Goal: Communication & Community: Answer question/provide support

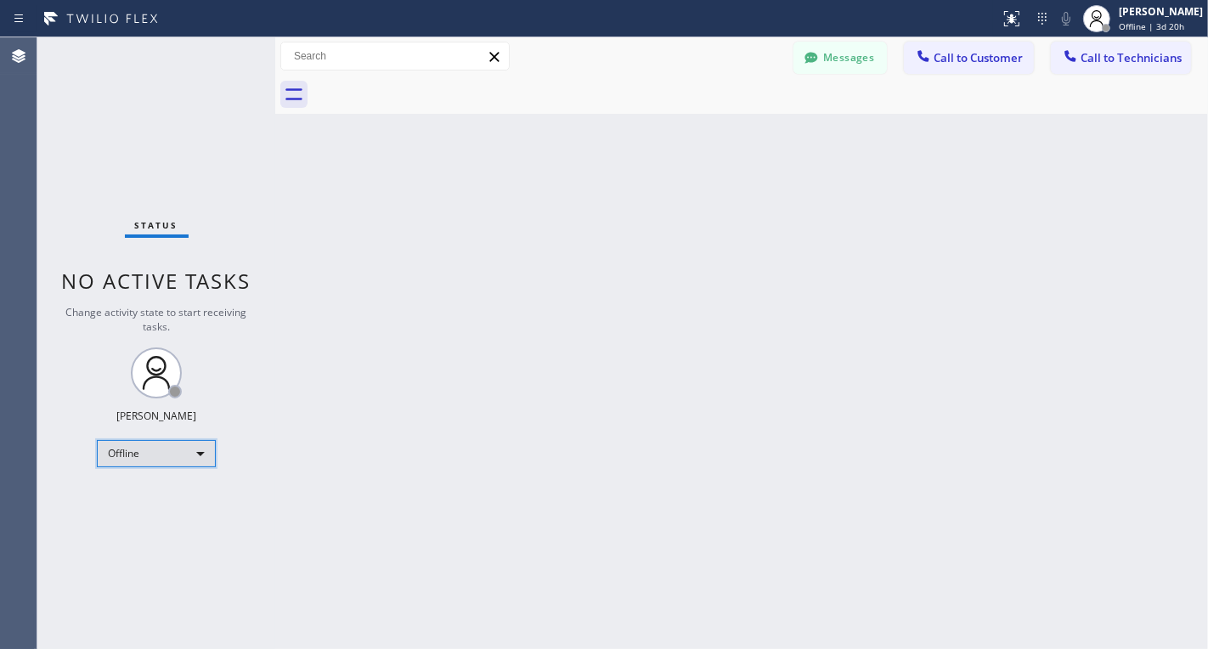
click at [181, 449] on div "Offline" at bounding box center [156, 453] width 119 height 27
click at [163, 516] on li "Unavailable" at bounding box center [156, 518] width 116 height 20
click at [965, 65] on span "Call to Customer" at bounding box center [978, 57] width 89 height 15
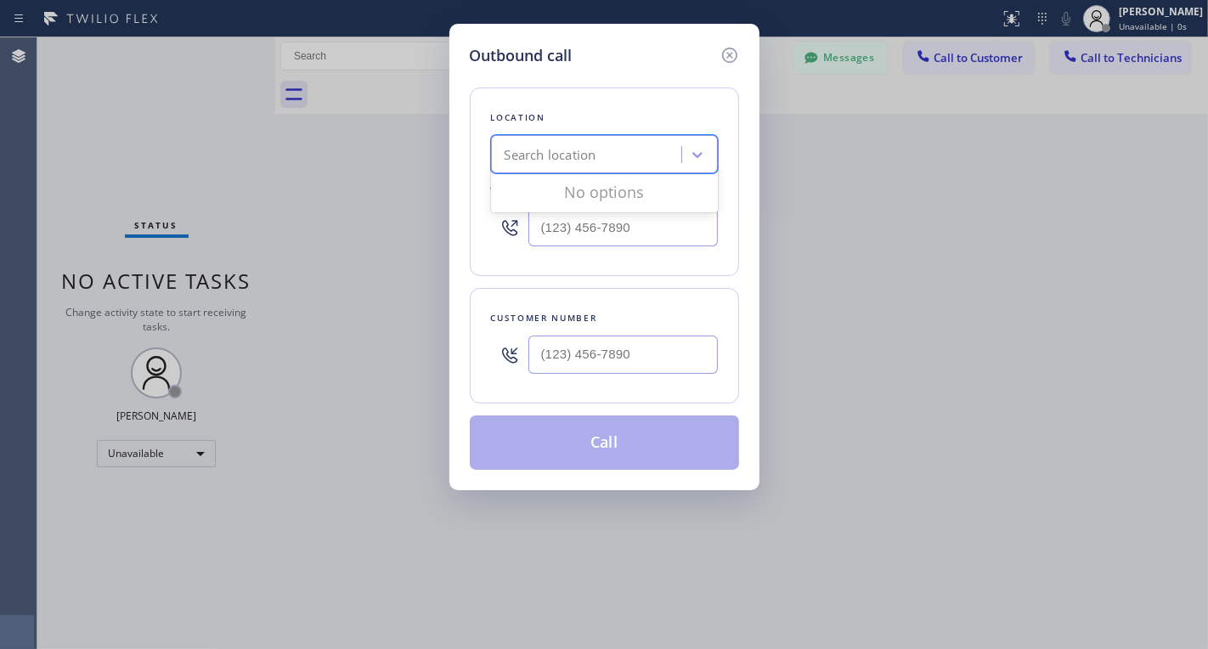
click at [551, 157] on div "Search location" at bounding box center [551, 155] width 92 height 20
paste input "Granada Hills Electrician Guys G+"
type input "Granada Hills Electrician Guys G+"
click at [578, 88] on div "Location Search location Your caller id phone number" at bounding box center [604, 182] width 269 height 189
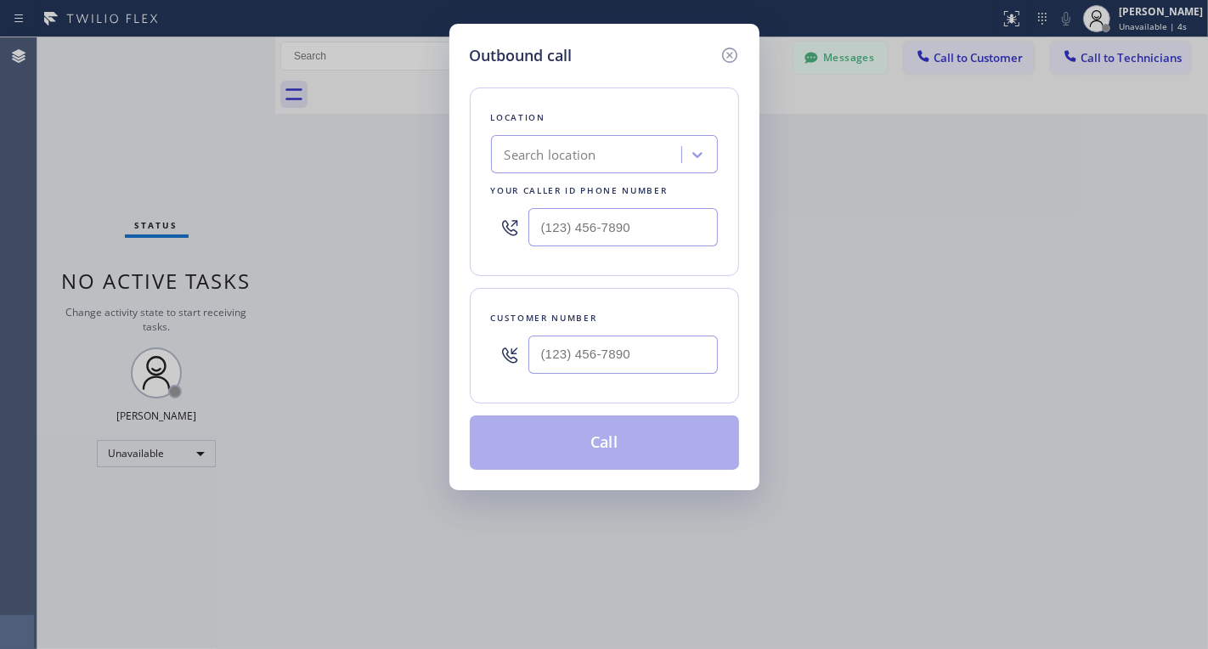
scroll to position [0, 0]
click at [569, 154] on div "Search location" at bounding box center [551, 155] width 92 height 20
paste input "Granada Hills Electrician Guys G+"
type input "Granada Hills Electrician Guys G+"
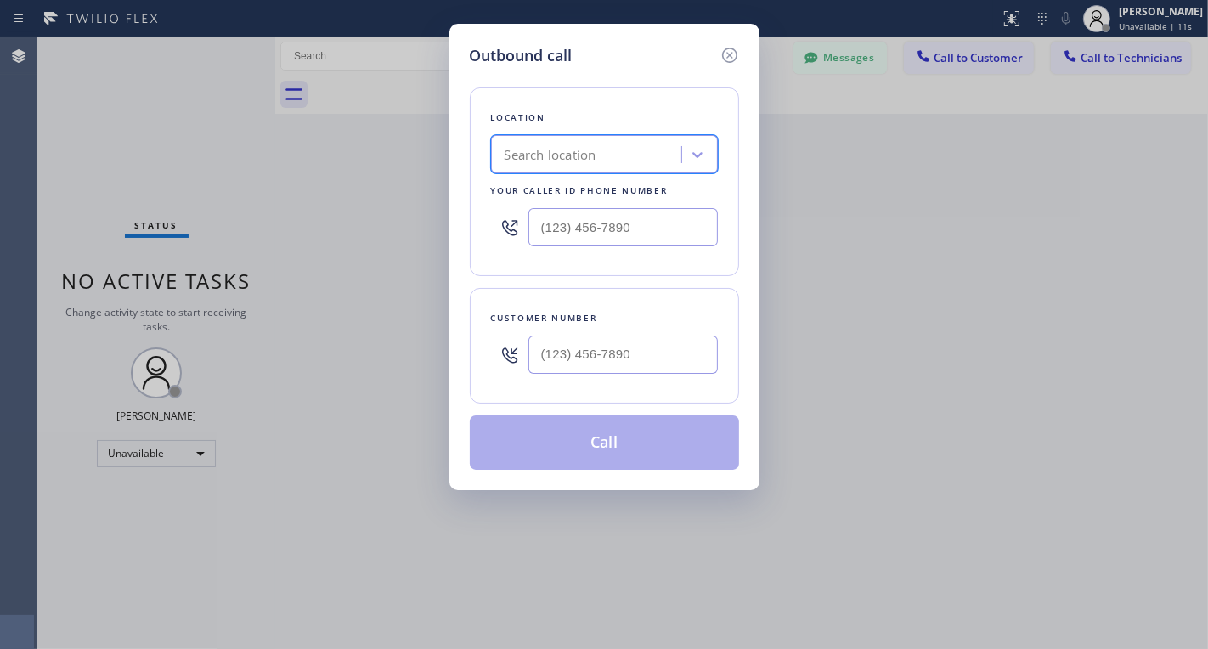
scroll to position [0, 0]
click at [563, 218] on input "(___) ___-____" at bounding box center [622, 227] width 189 height 38
paste input "818) 217-8551"
type input "(818) 217-8551"
click at [551, 355] on input "(___) ___-____" at bounding box center [622, 355] width 189 height 38
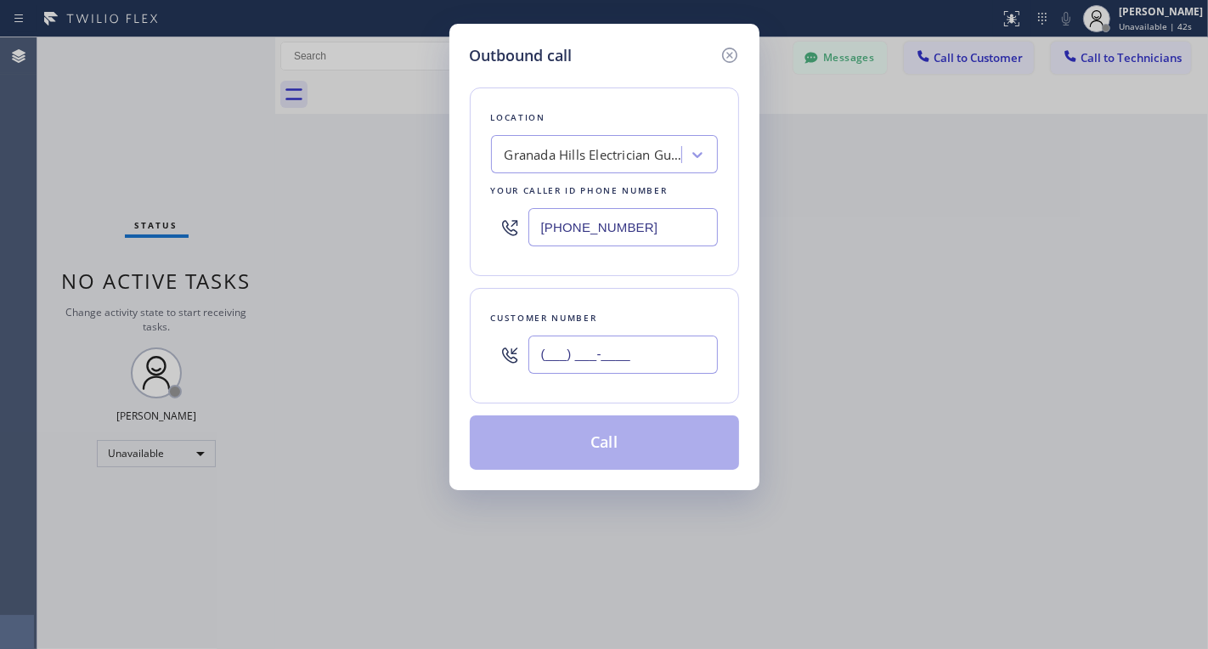
paste input "818) 391-0587"
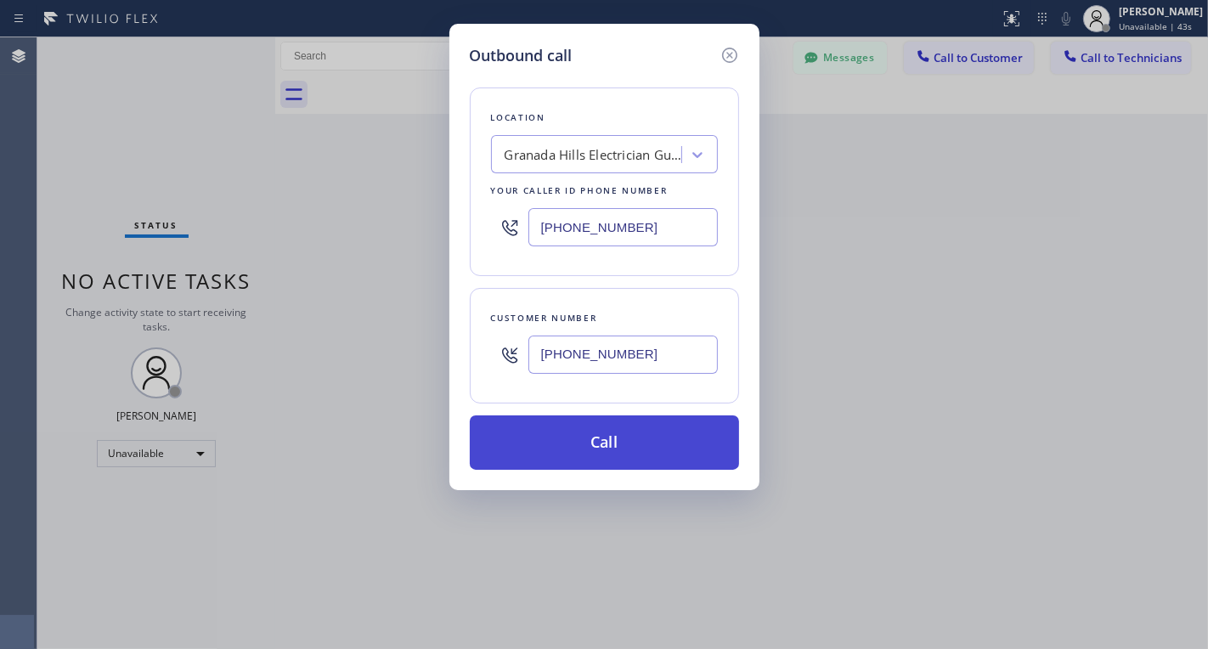
type input "(818) 391-0587"
click at [607, 443] on button "Call" at bounding box center [604, 442] width 269 height 54
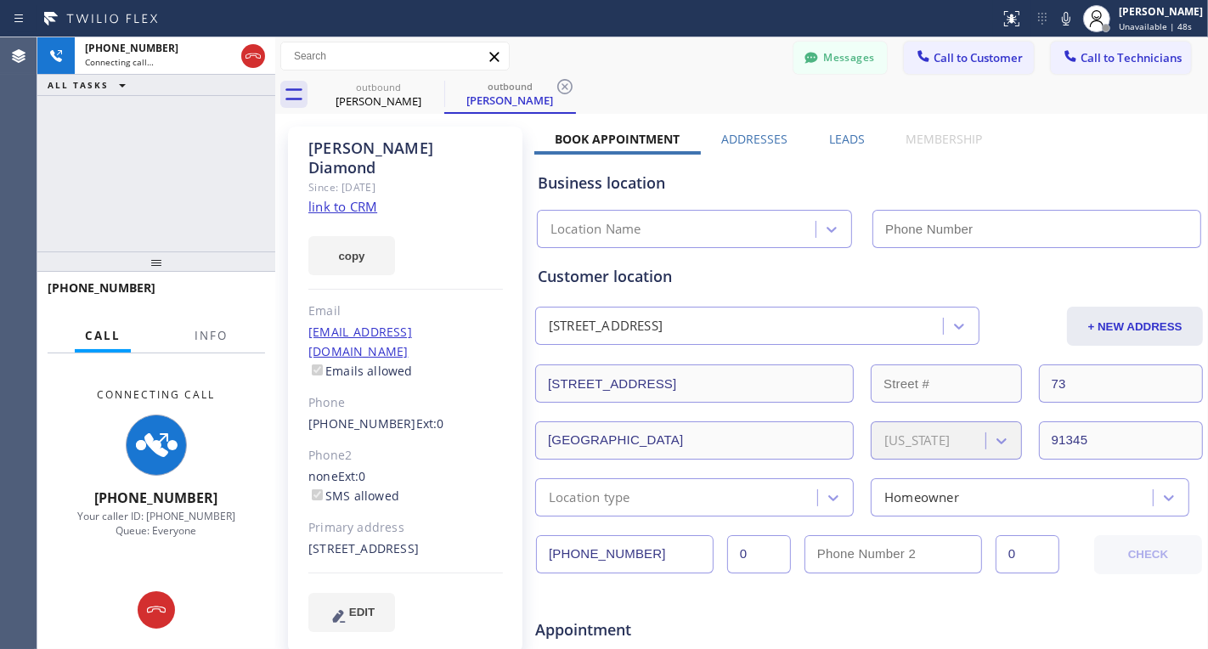
type input "(818) 217-8551"
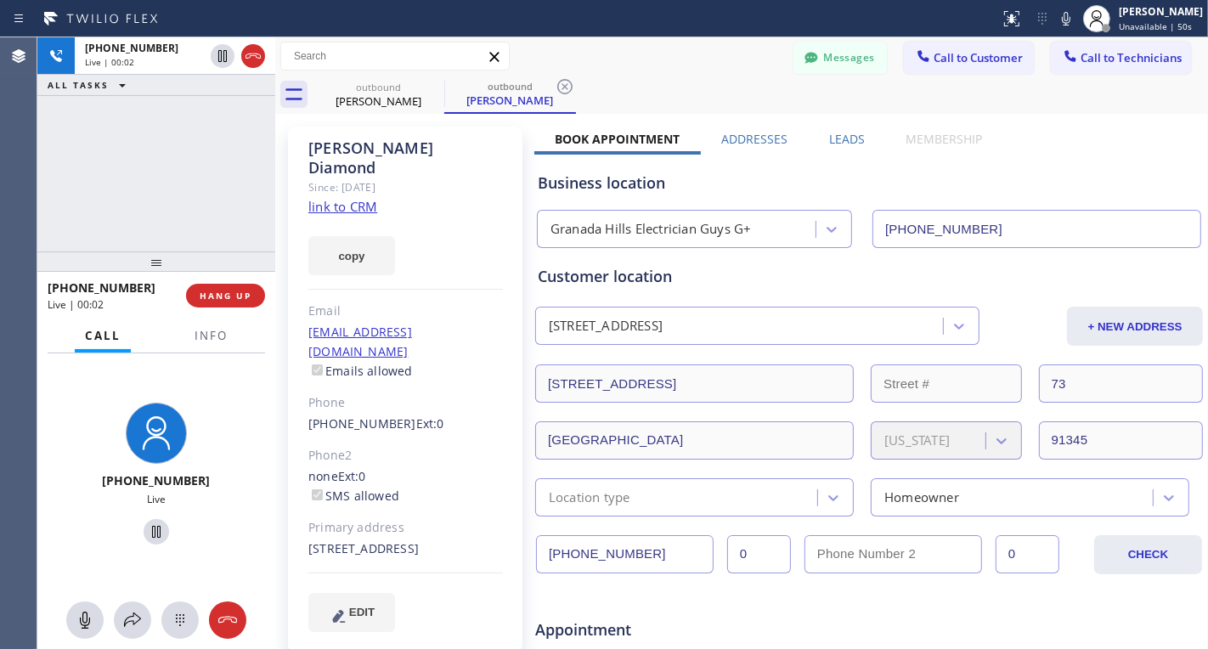
click at [269, 167] on div "+18183910587 Live | 00:02 ALL TASKS ALL TASKS ACTIVE TASKS TASKS IN WRAP UP" at bounding box center [156, 144] width 238 height 214
drag, startPoint x: 274, startPoint y: 170, endPoint x: 483, endPoint y: 170, distance: 209.0
click at [275, 170] on div at bounding box center [275, 343] width 0 height 612
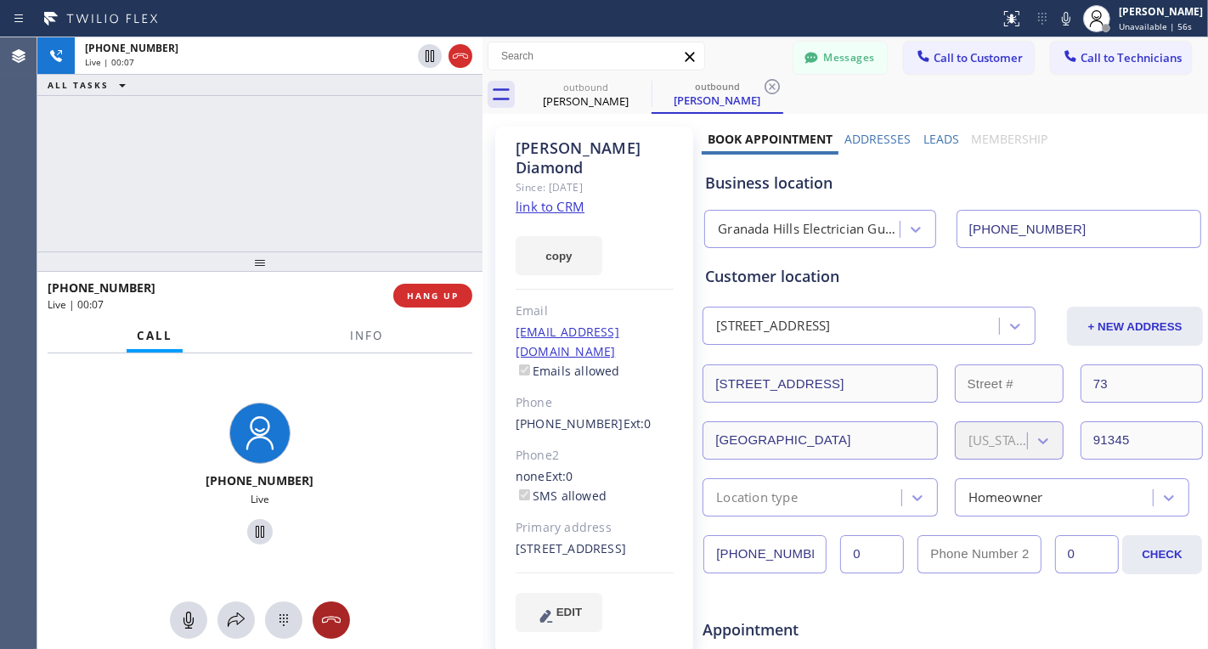
click at [323, 619] on icon at bounding box center [331, 620] width 20 height 20
